Goal: Information Seeking & Learning: Find specific page/section

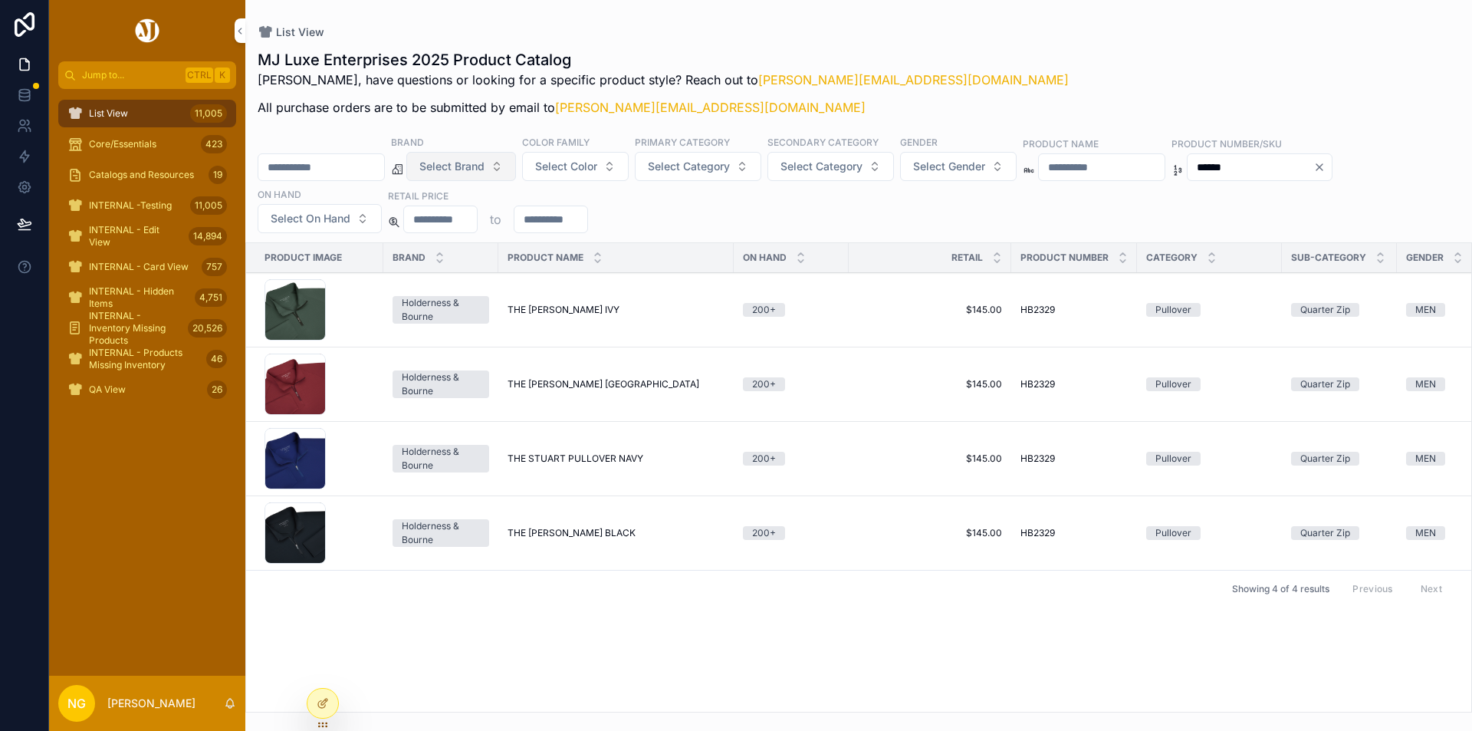
click at [485, 159] on span "Select Brand" at bounding box center [452, 166] width 65 height 15
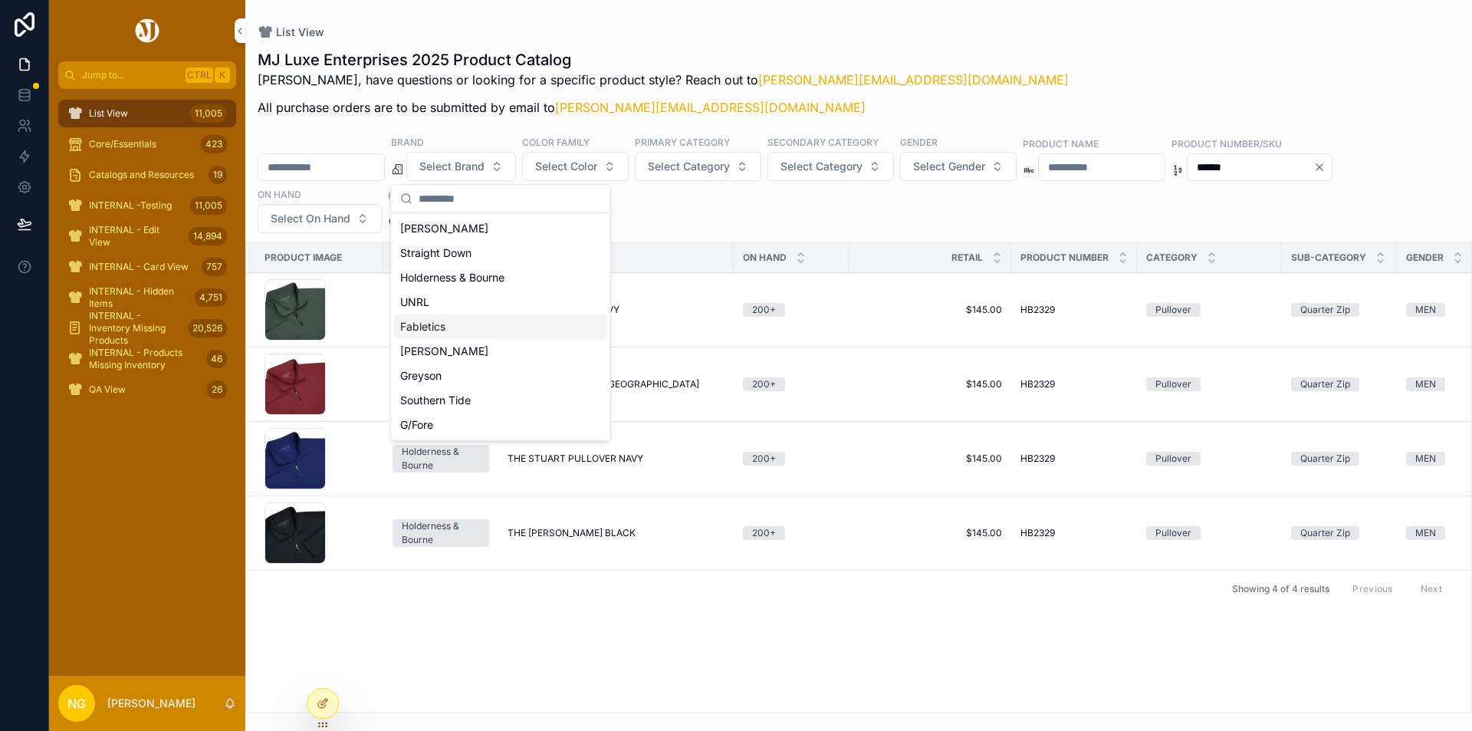
click at [432, 324] on div "Fabletics" at bounding box center [500, 326] width 213 height 25
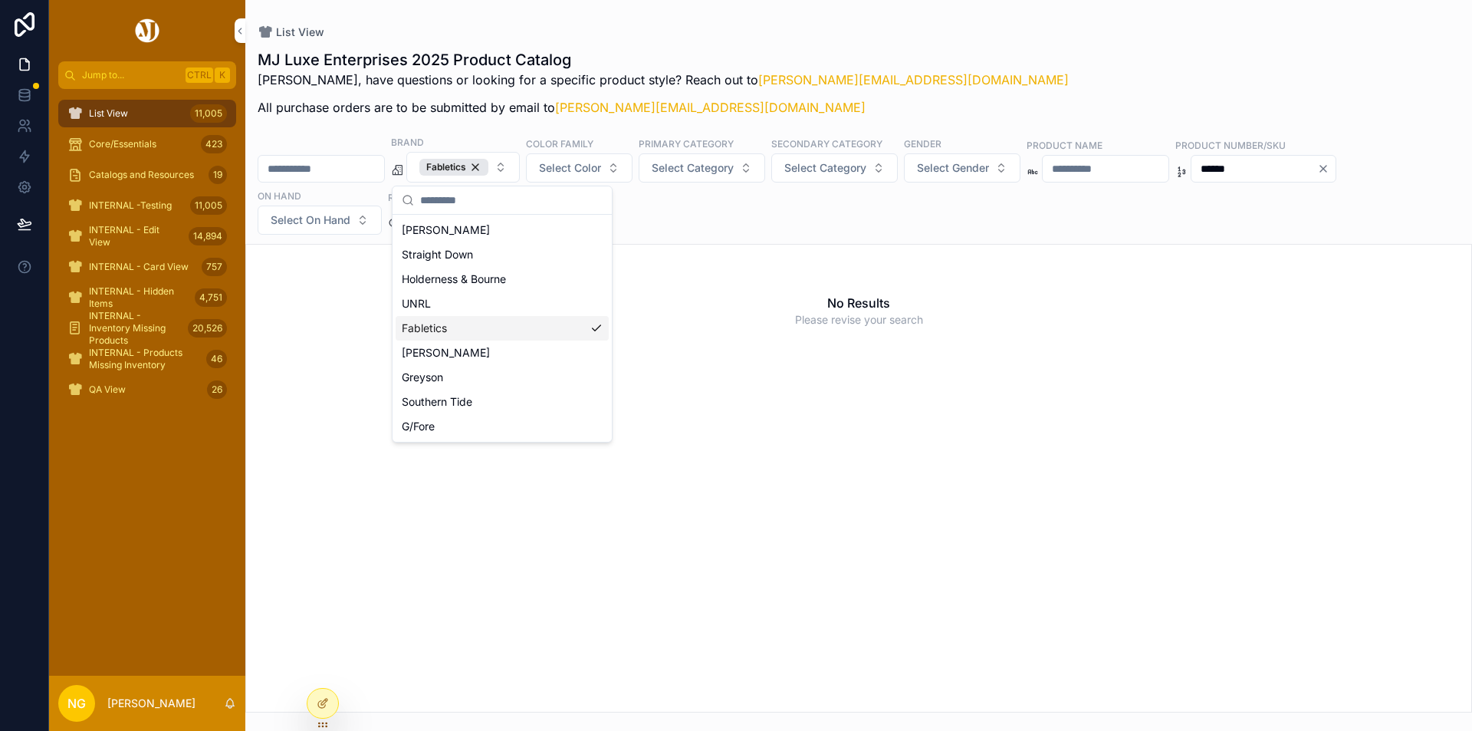
drag, startPoint x: 1330, startPoint y: 167, endPoint x: 1278, endPoint y: 165, distance: 51.4
click at [1278, 165] on input "******" at bounding box center [1255, 168] width 126 height 21
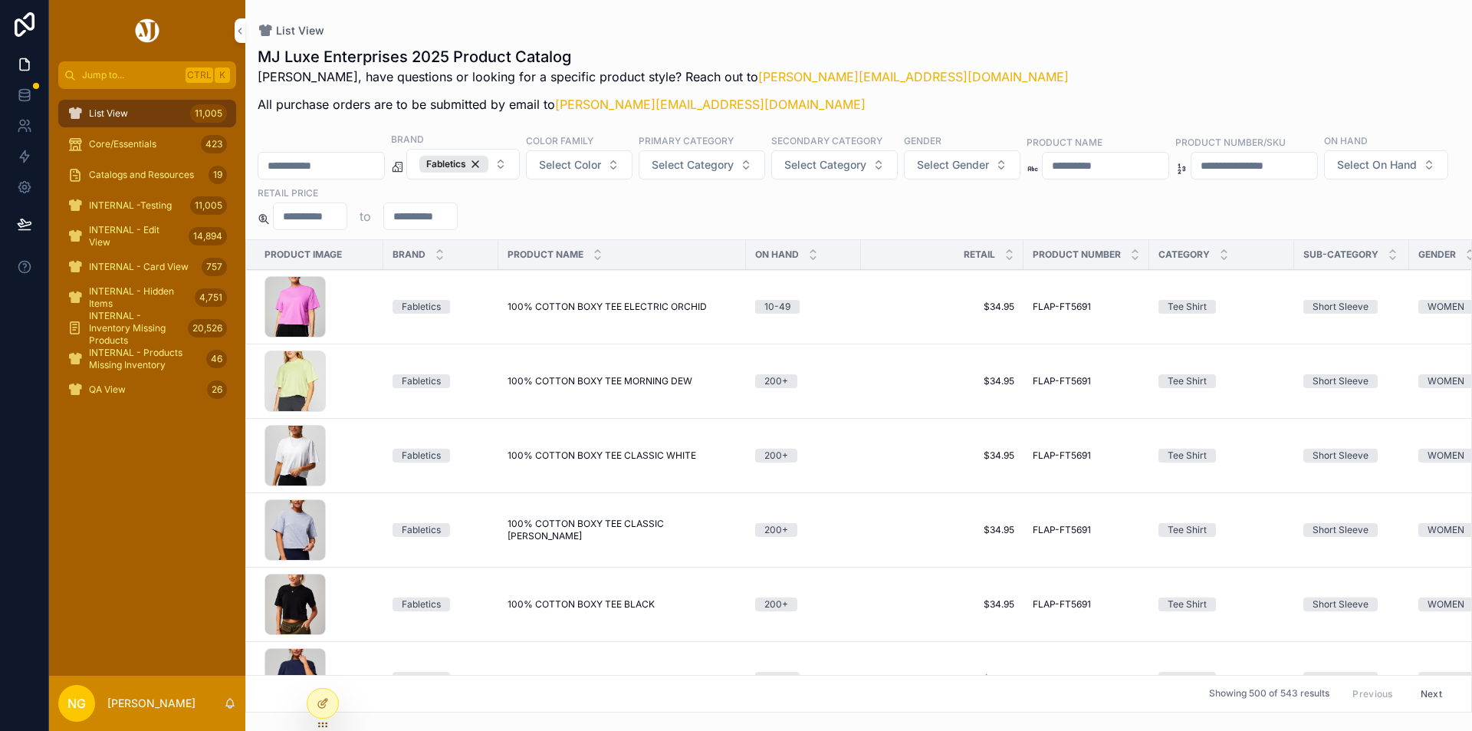
click at [1318, 166] on input "scrollable content" at bounding box center [1255, 165] width 126 height 21
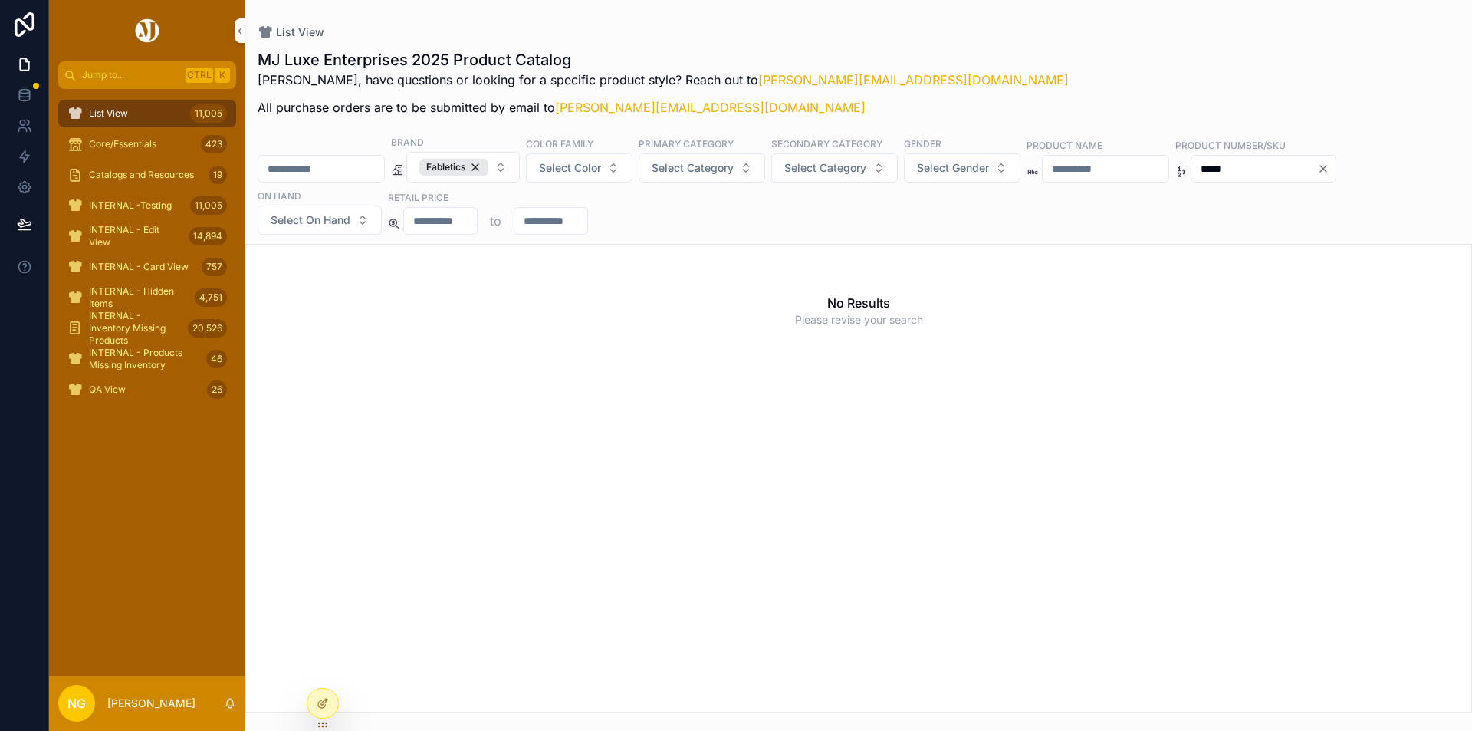
drag, startPoint x: 1321, startPoint y: 169, endPoint x: 1211, endPoint y: 169, distance: 109.7
click at [1211, 169] on div "Brand Fabletics Color Family Select Color Primary Category Select Category Seco…" at bounding box center [858, 185] width 1227 height 100
type input "*******"
drag, startPoint x: 1340, startPoint y: 171, endPoint x: 1175, endPoint y: 170, distance: 164.9
click at [1187, 170] on div "Brand Fabletics Color Family Select Color Primary Category Select Category Seco…" at bounding box center [858, 185] width 1227 height 100
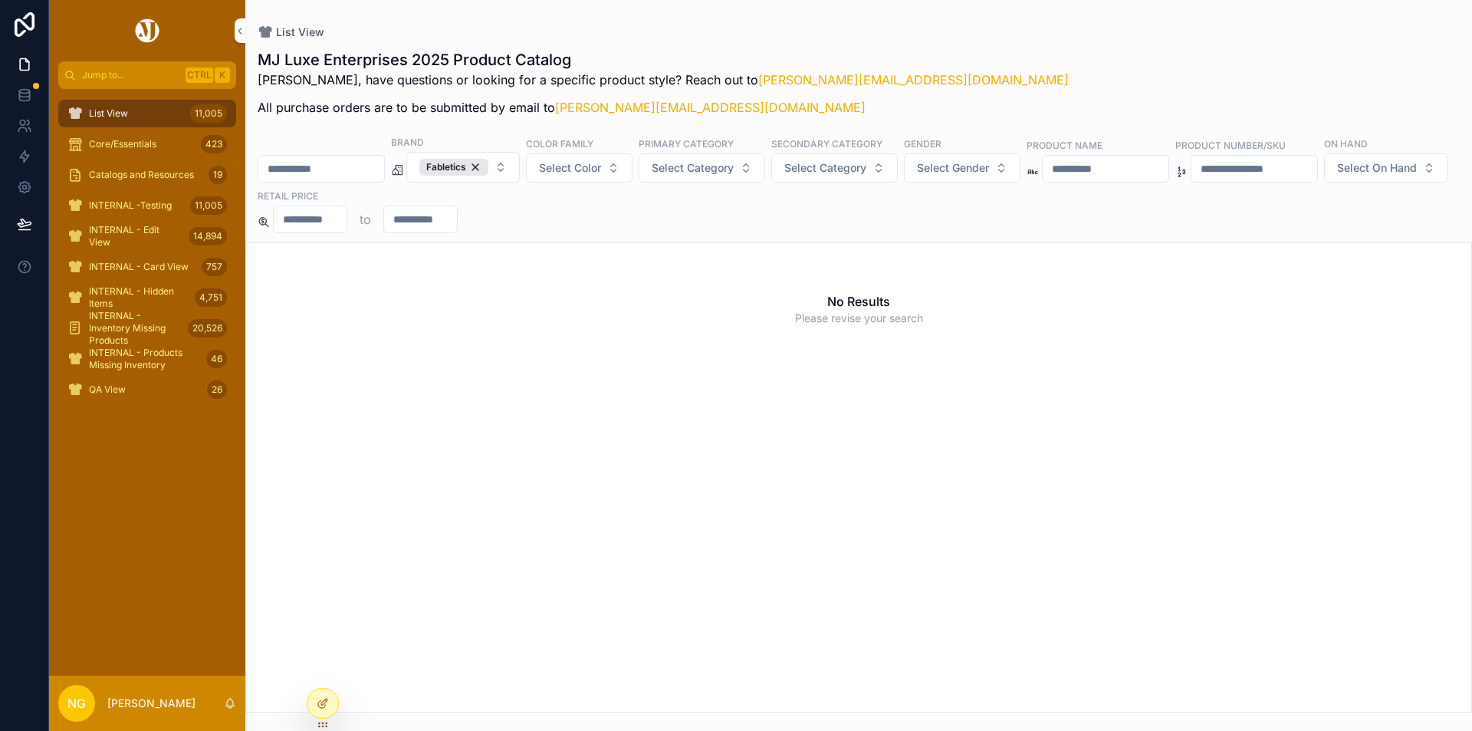
click at [1137, 171] on input "scrollable content" at bounding box center [1106, 168] width 126 height 21
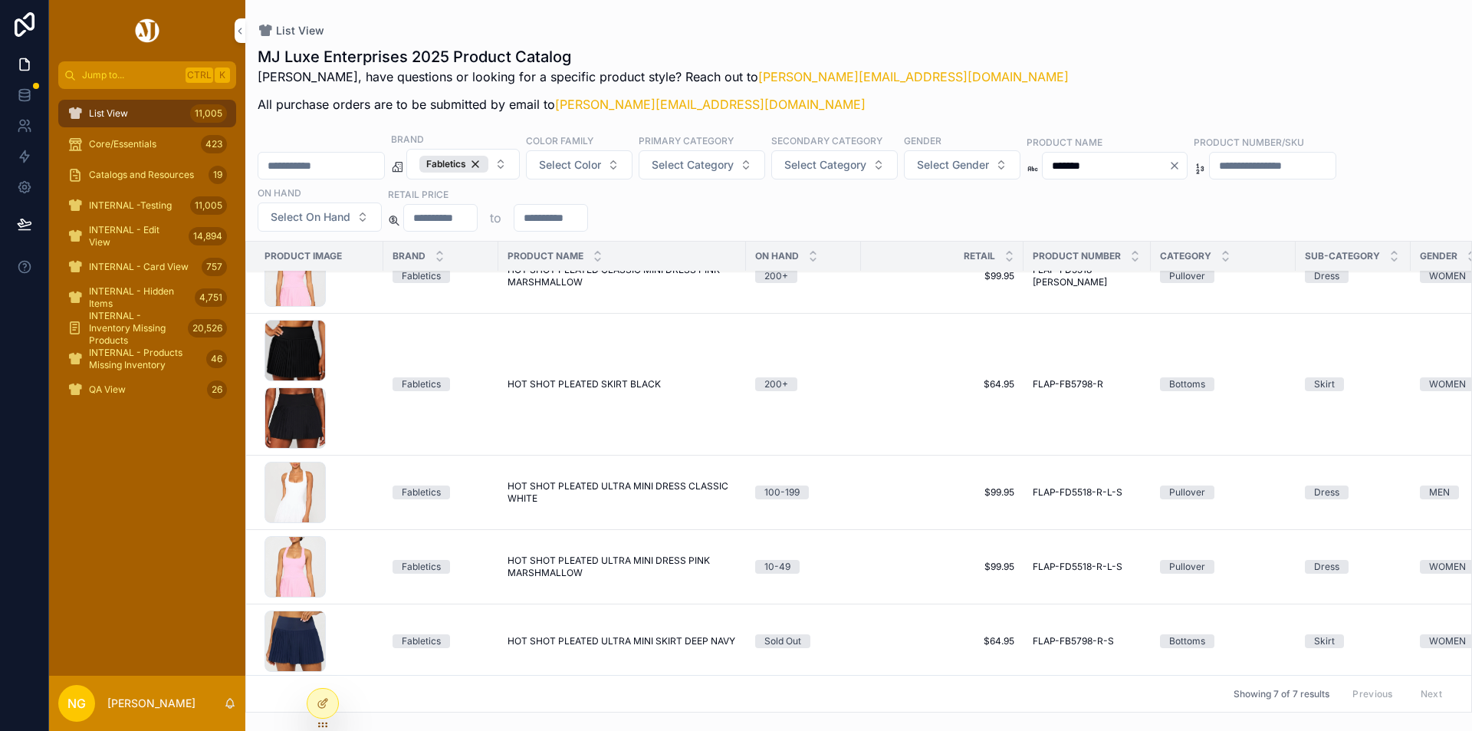
scroll to position [196, 0]
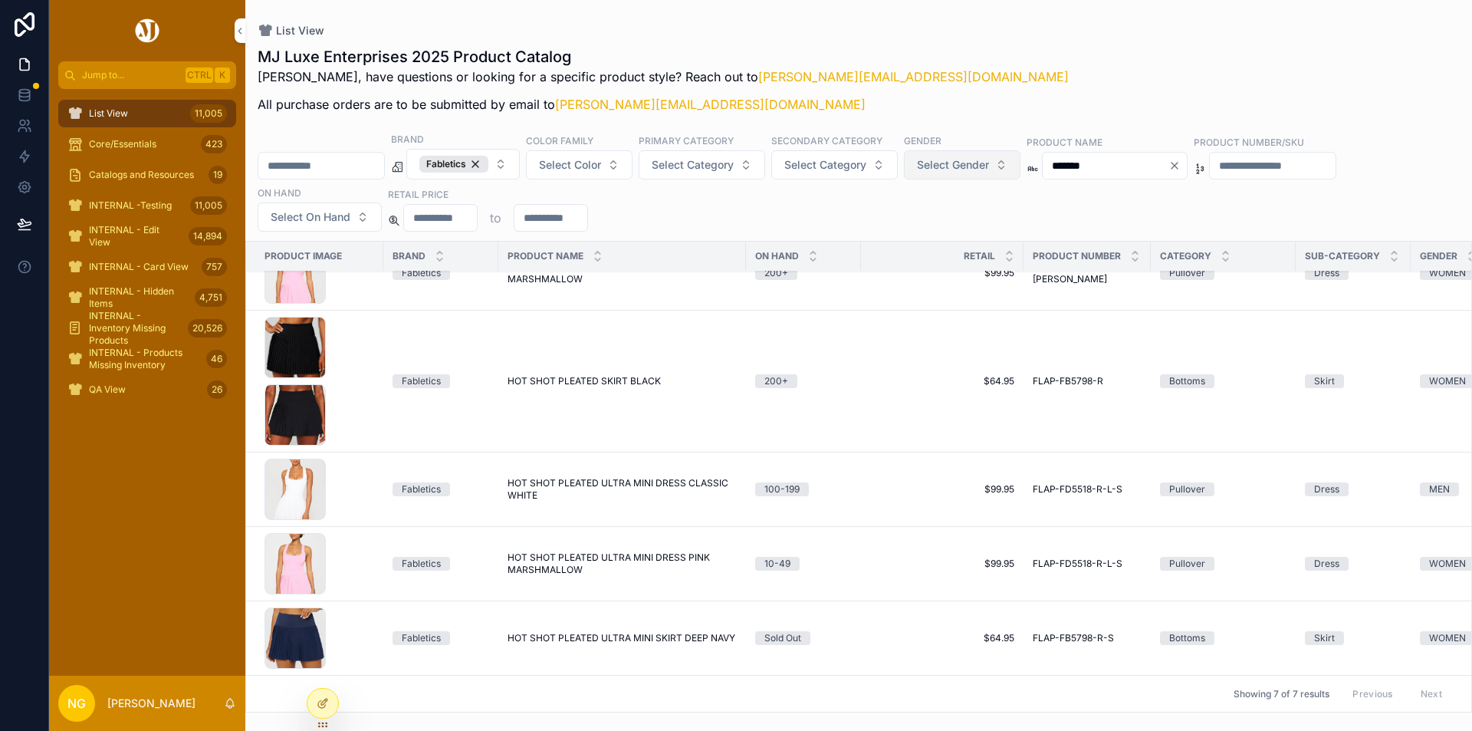
drag, startPoint x: 1163, startPoint y: 164, endPoint x: 1055, endPoint y: 166, distance: 108.2
click at [1055, 166] on div "Brand Fabletics Color Family Select Color Primary Category Select Category Seco…" at bounding box center [858, 182] width 1227 height 100
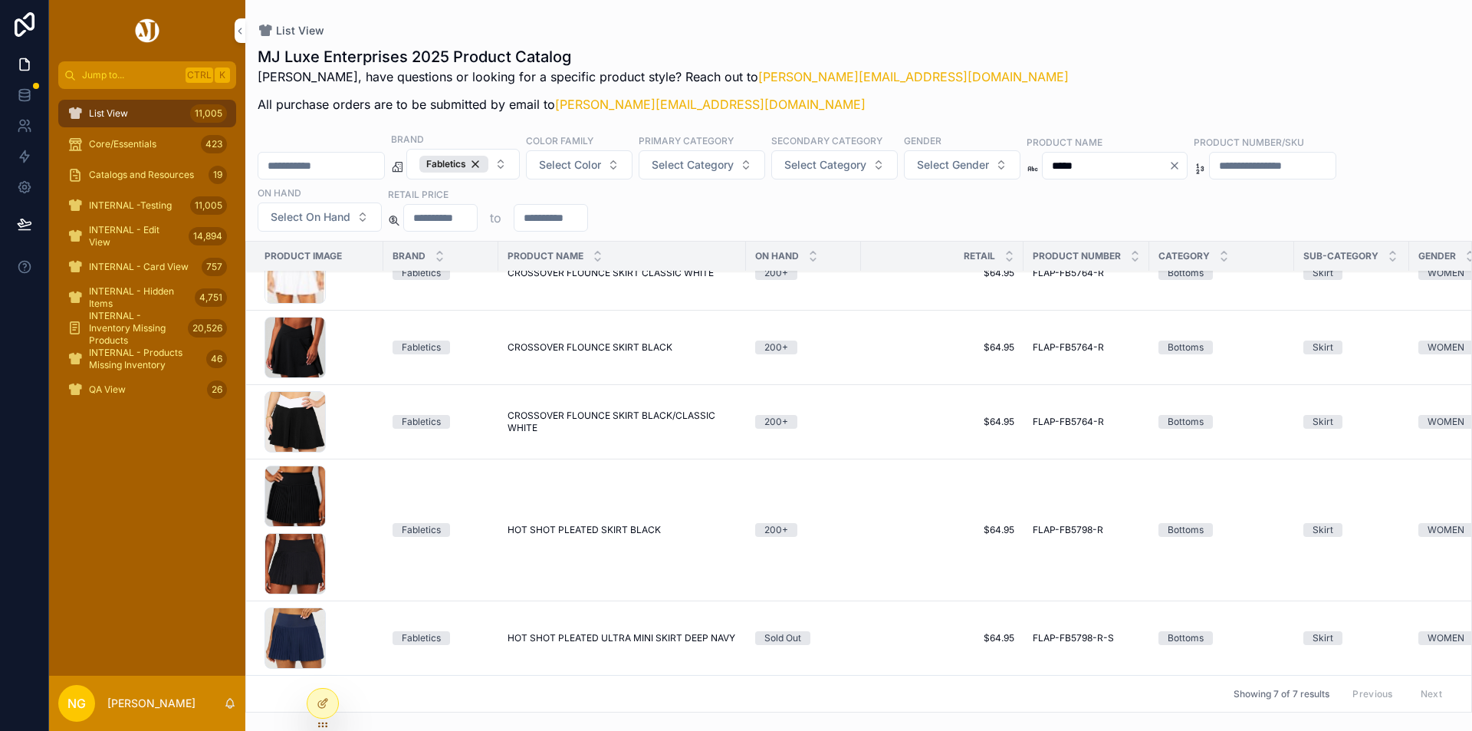
scroll to position [196, 0]
type input "*****"
